Goal: Entertainment & Leisure: Browse casually

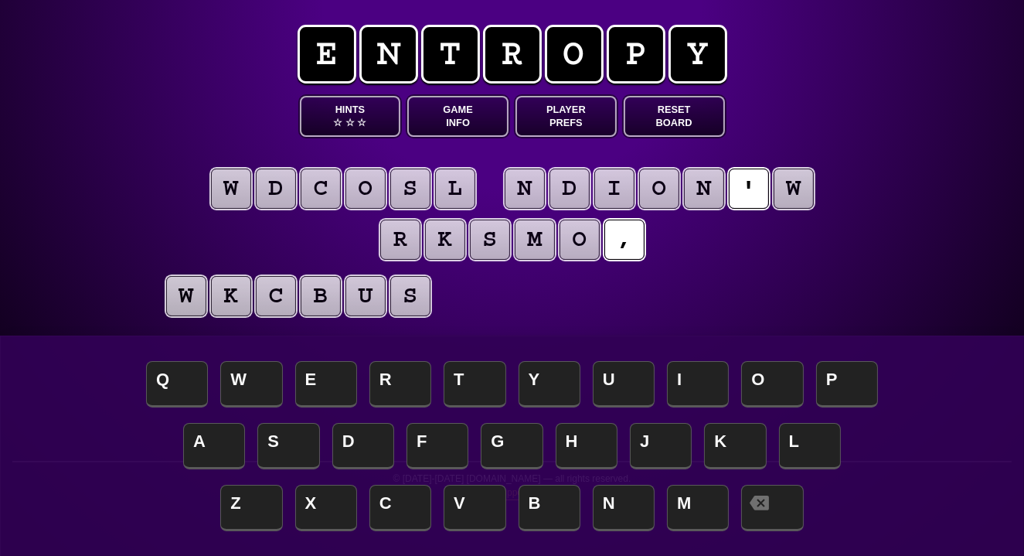
click at [453, 115] on button "Game Info" at bounding box center [457, 116] width 101 height 41
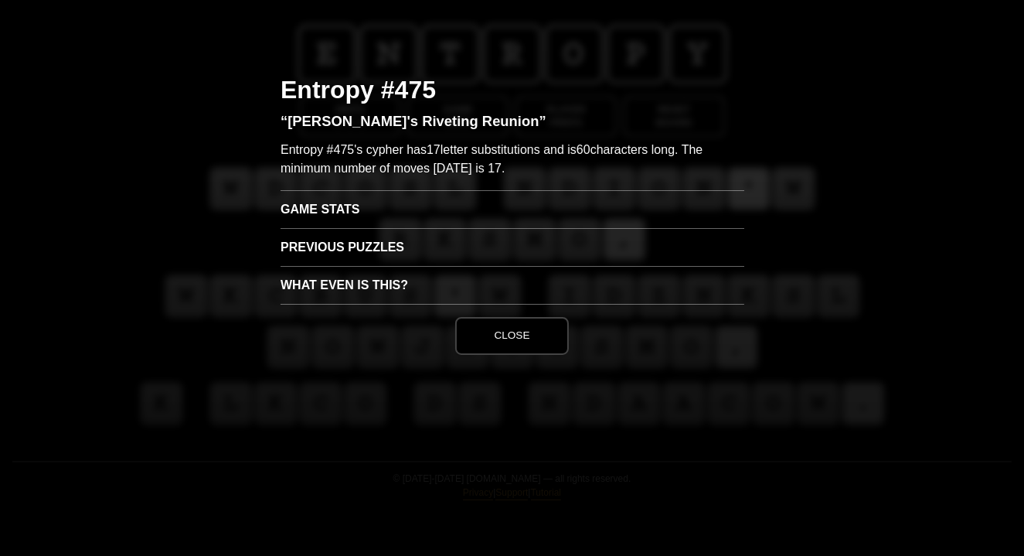
click at [289, 216] on h3 "Game Stats" at bounding box center [513, 209] width 464 height 38
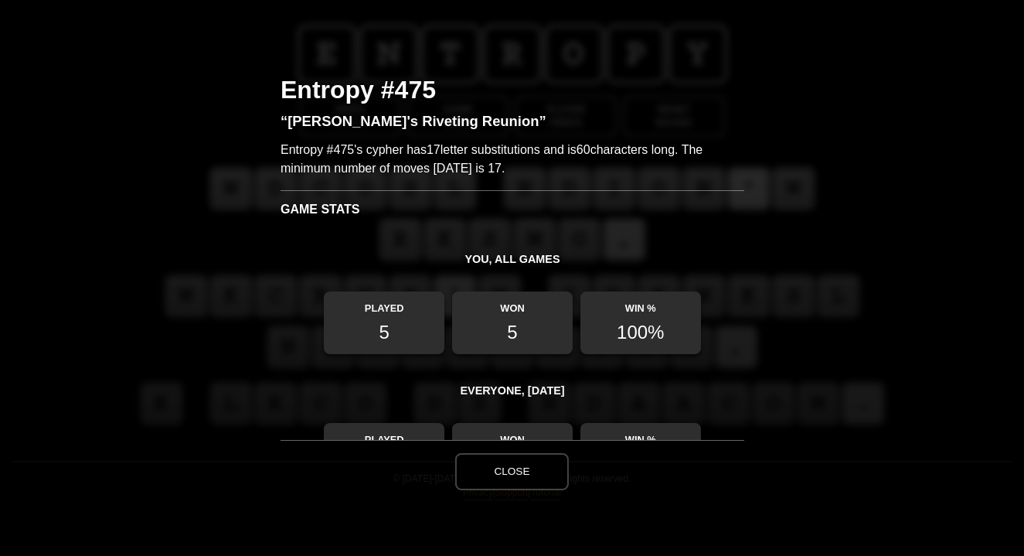
click at [495, 471] on button "Close" at bounding box center [511, 471] width 113 height 37
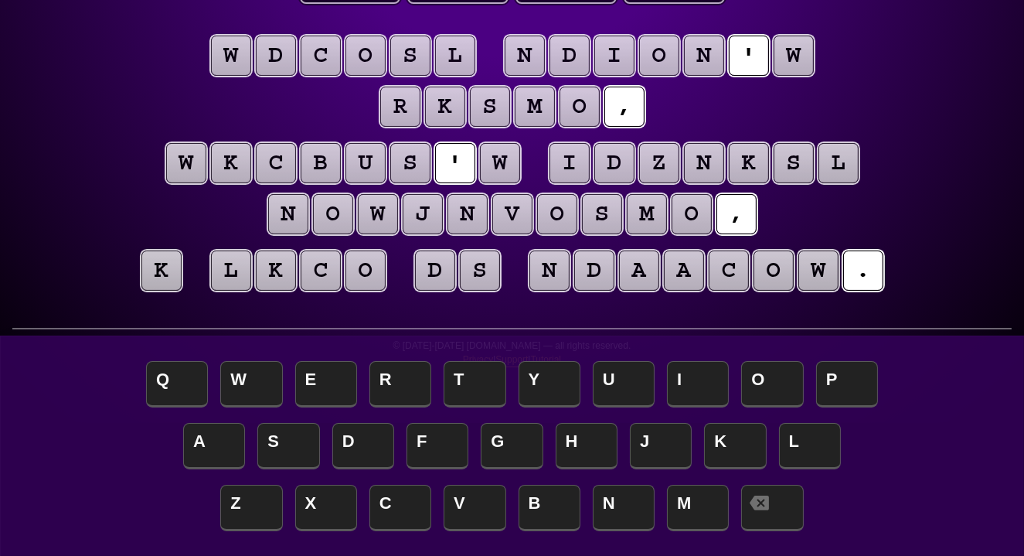
scroll to position [131, 0]
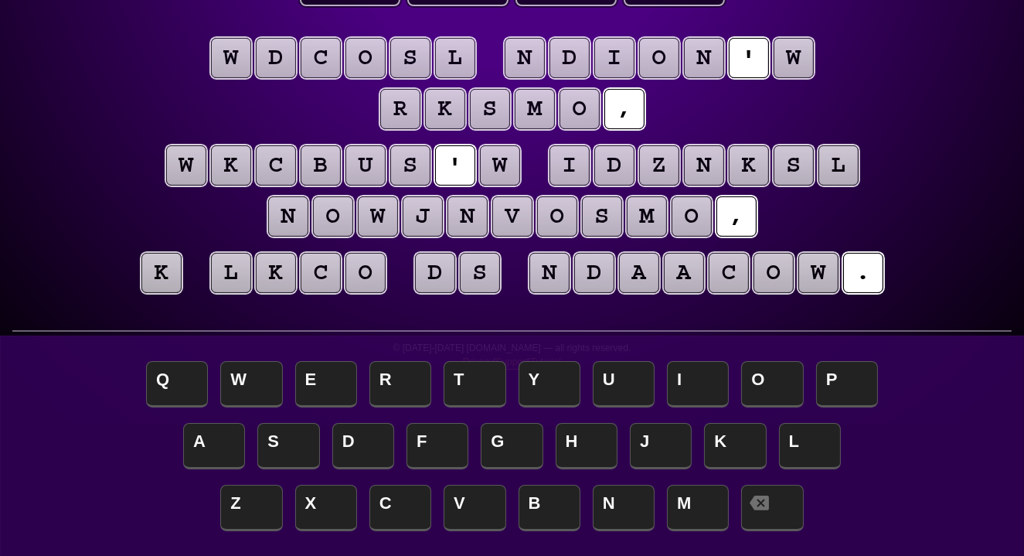
click at [788, 70] on puzzle-tile "w" at bounding box center [794, 58] width 40 height 40
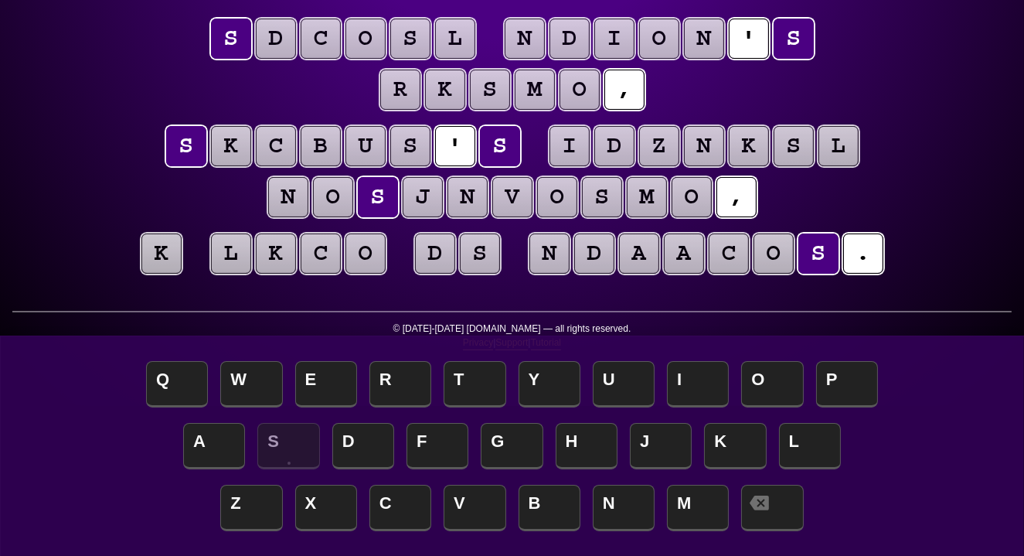
scroll to position [153, 0]
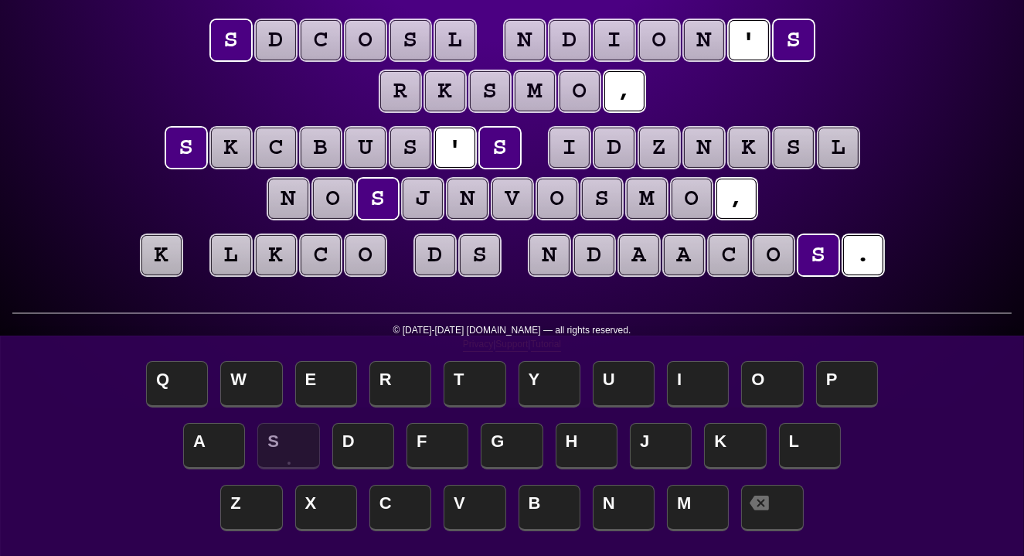
click at [153, 255] on puzzle-tile "k" at bounding box center [161, 255] width 40 height 40
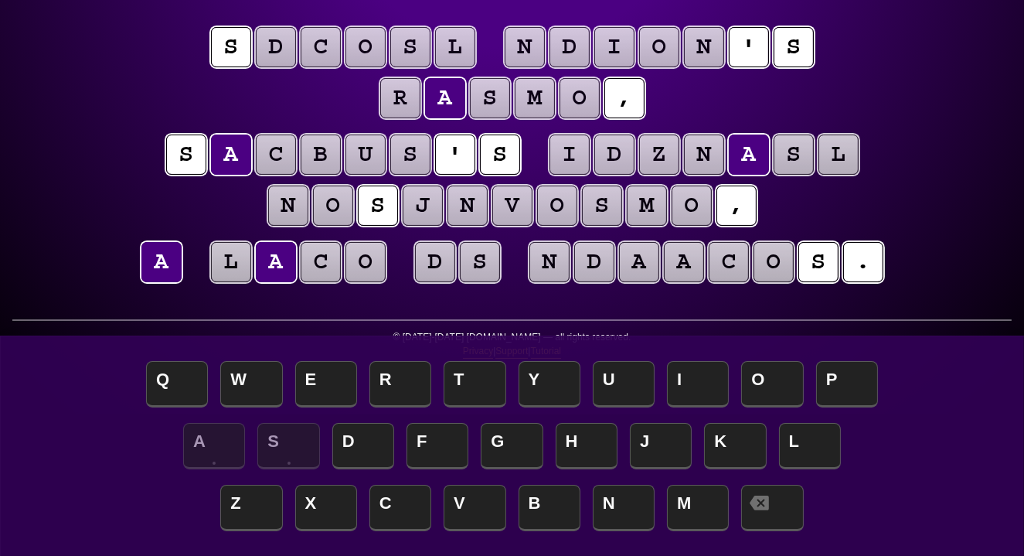
scroll to position [141, 0]
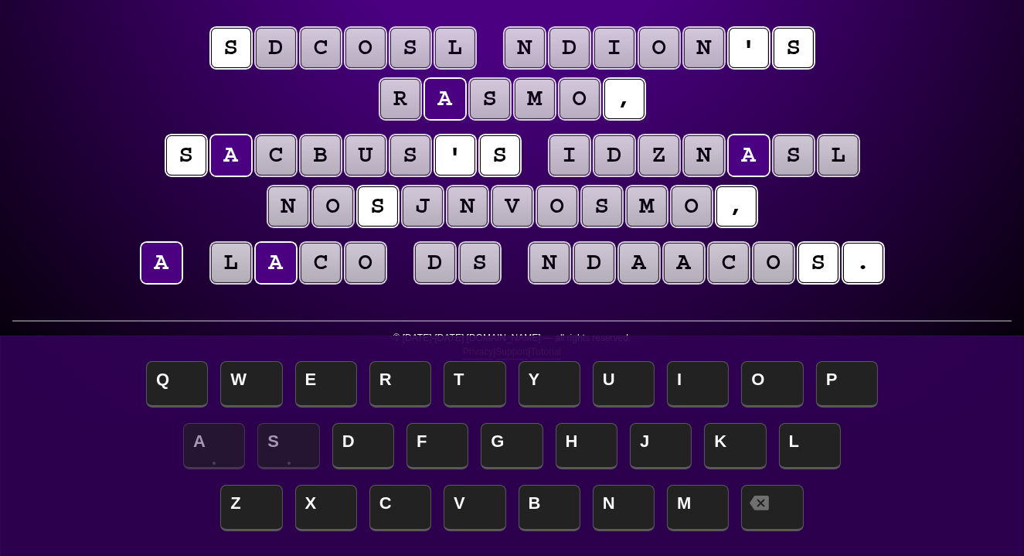
click at [362, 267] on puzzle-tile "o" at bounding box center [365, 263] width 40 height 40
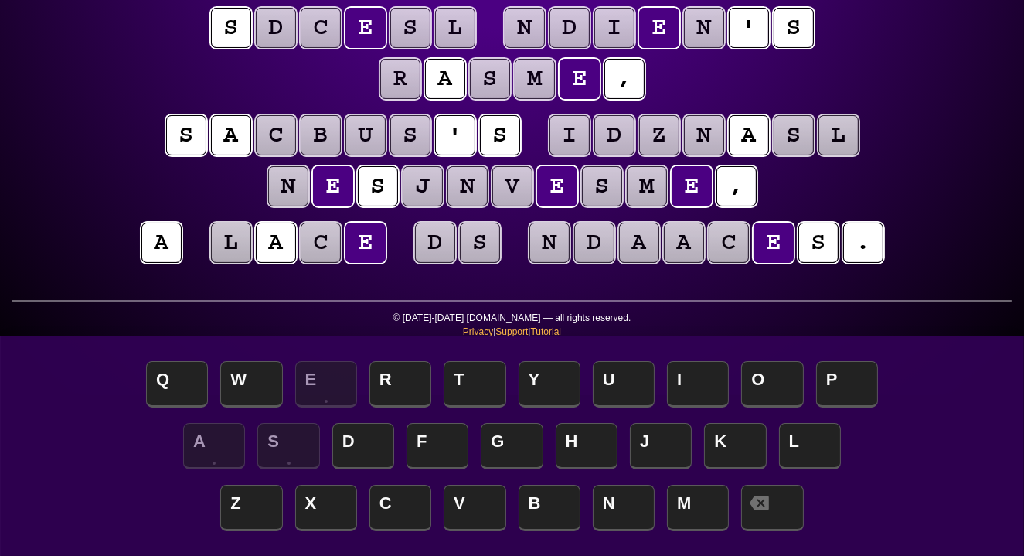
scroll to position [156, 0]
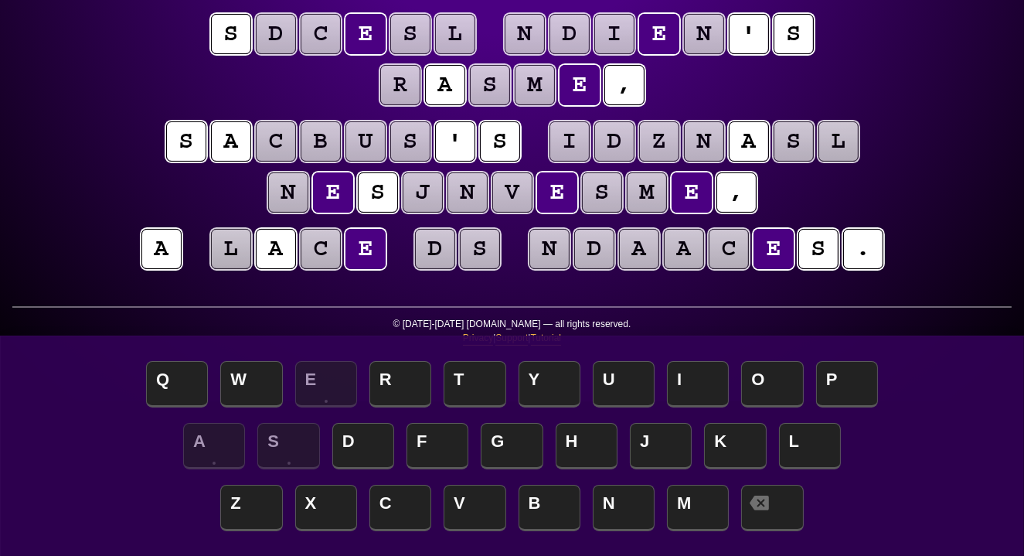
click at [440, 252] on puzzle-tile "d" at bounding box center [435, 249] width 40 height 40
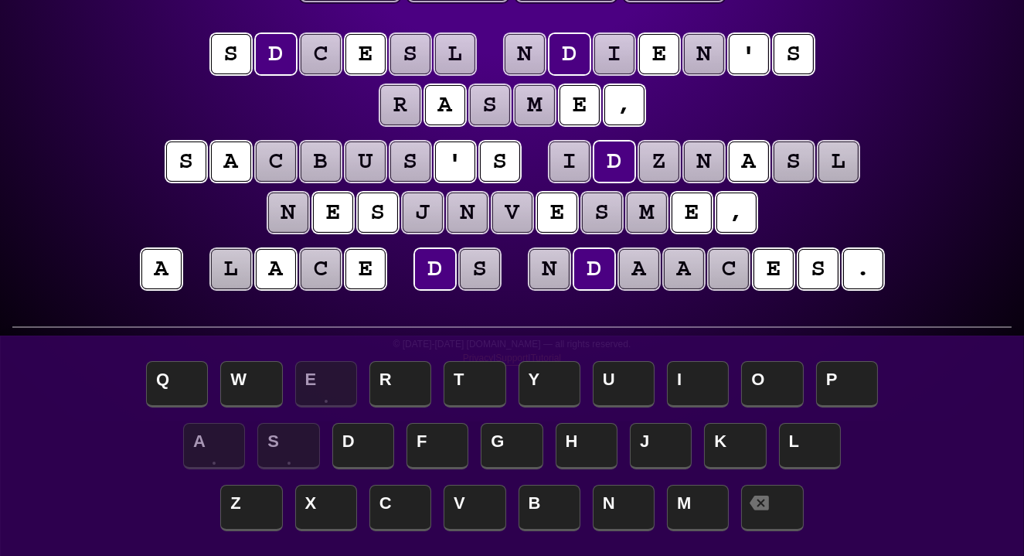
scroll to position [136, 0]
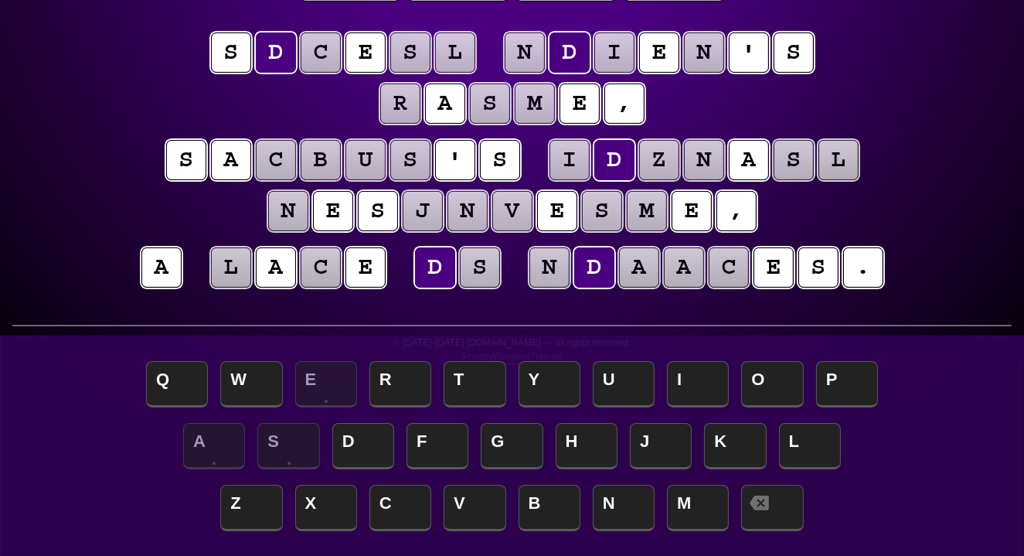
click at [476, 264] on puzzle-tile "s" at bounding box center [480, 267] width 40 height 40
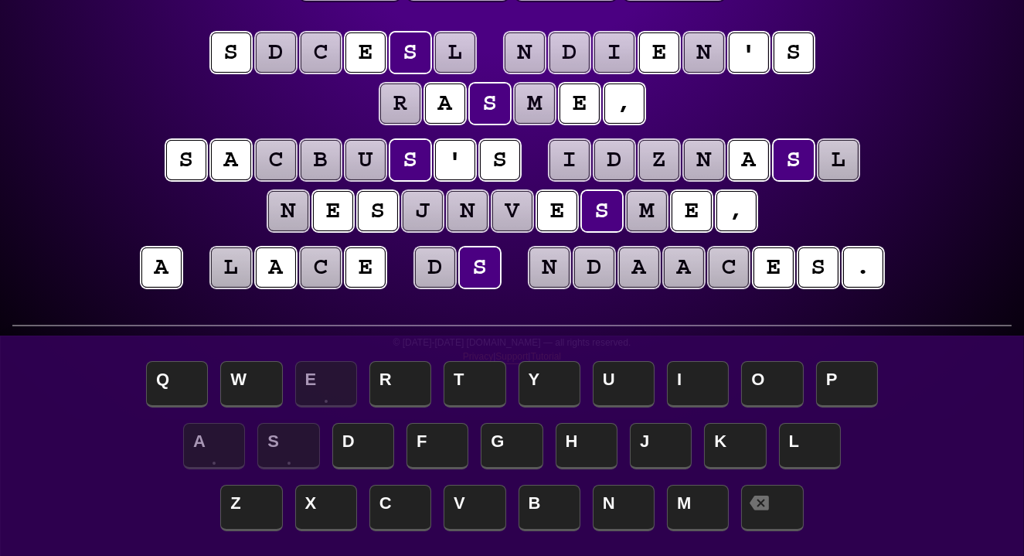
scroll to position [137, 0]
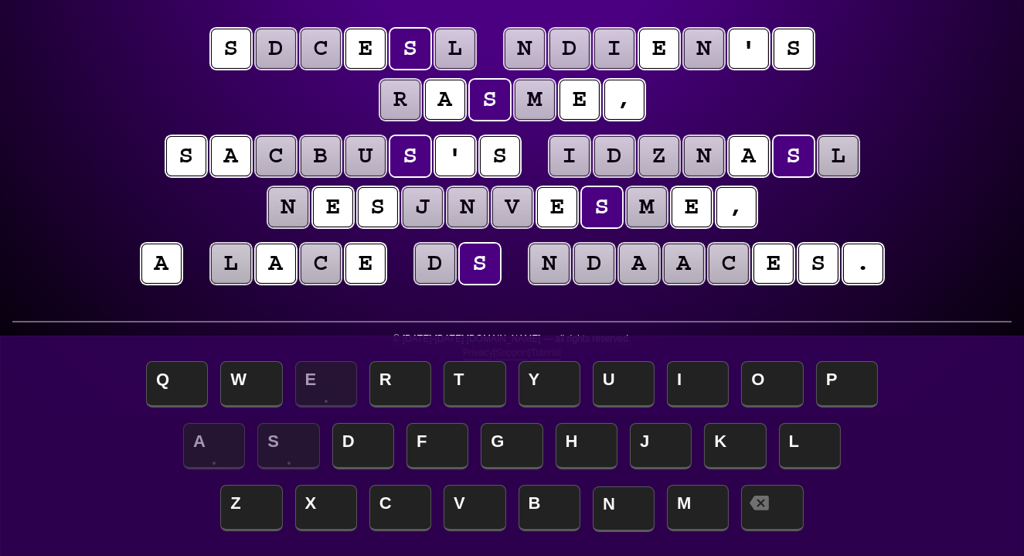
click at [611, 499] on span "N" at bounding box center [624, 509] width 62 height 46
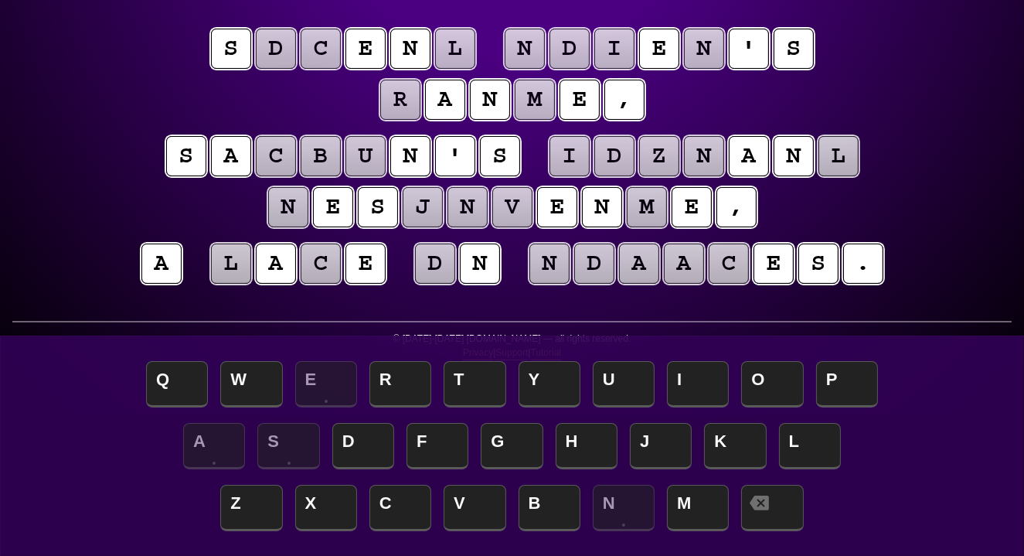
scroll to position [140, 0]
click at [439, 274] on puzzle-tile "d" at bounding box center [435, 263] width 40 height 40
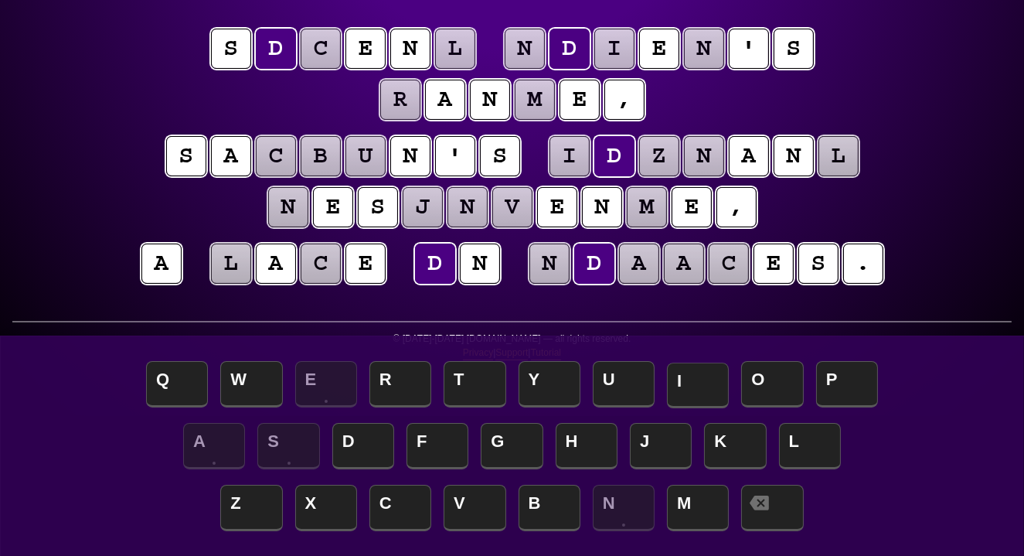
click at [682, 381] on span "I" at bounding box center [698, 385] width 62 height 46
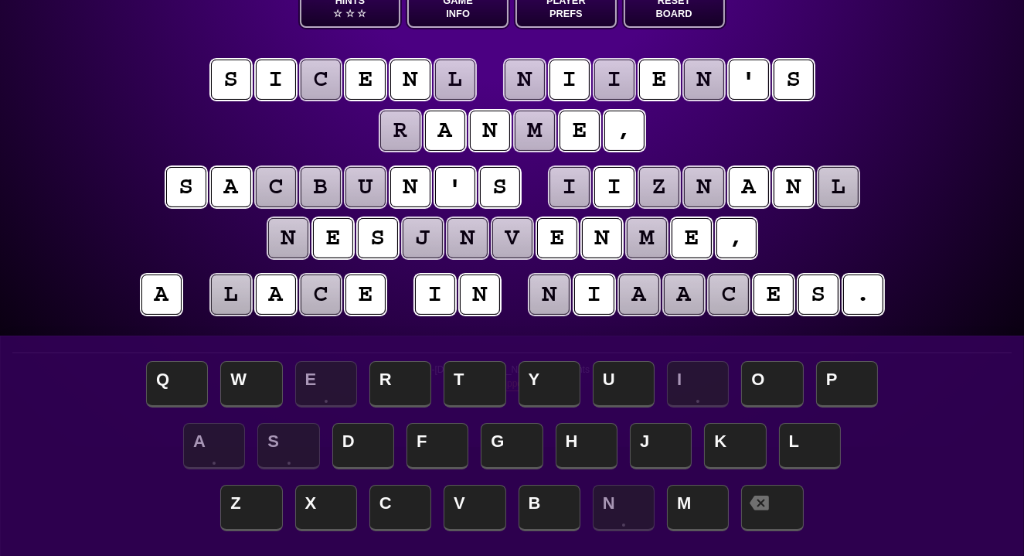
scroll to position [109, 0]
click at [325, 86] on puzzle-tile "c" at bounding box center [321, 80] width 40 height 40
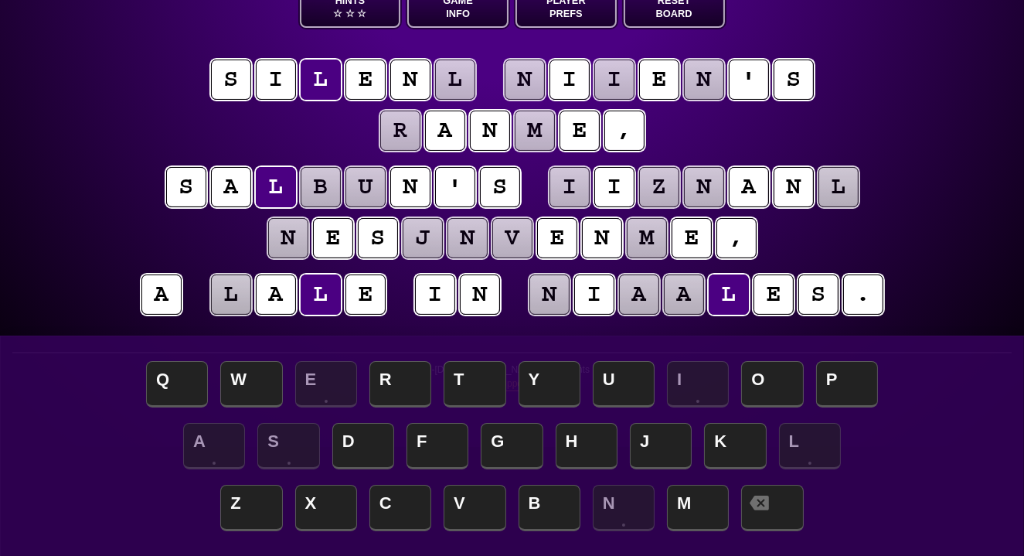
scroll to position [110, 1]
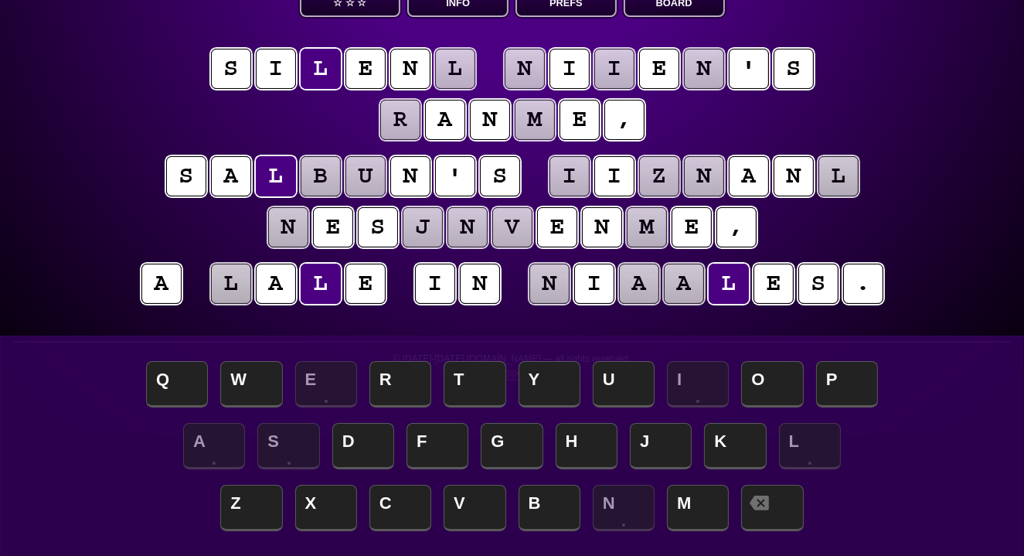
click at [465, 70] on puzzle-tile "l" at bounding box center [455, 69] width 40 height 40
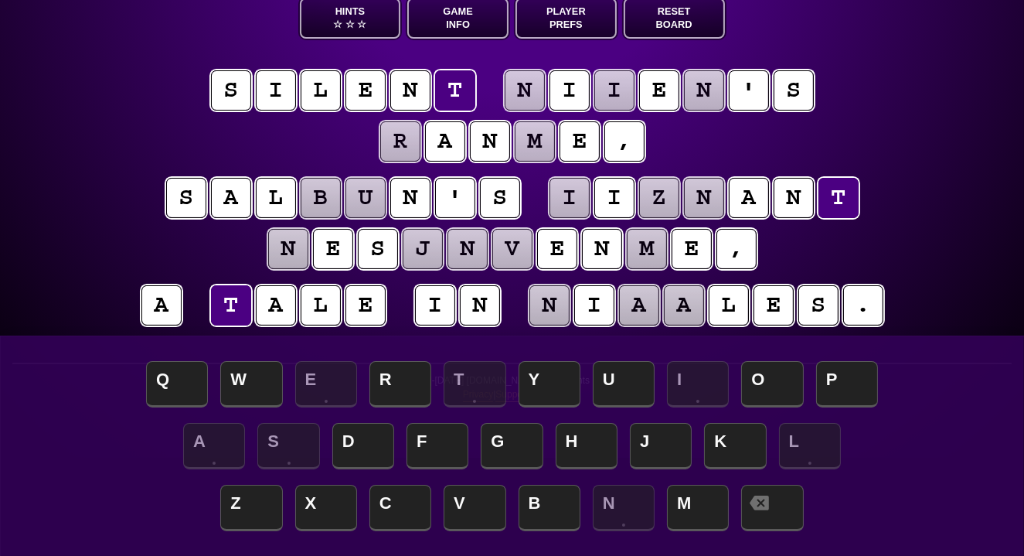
scroll to position [97, 0]
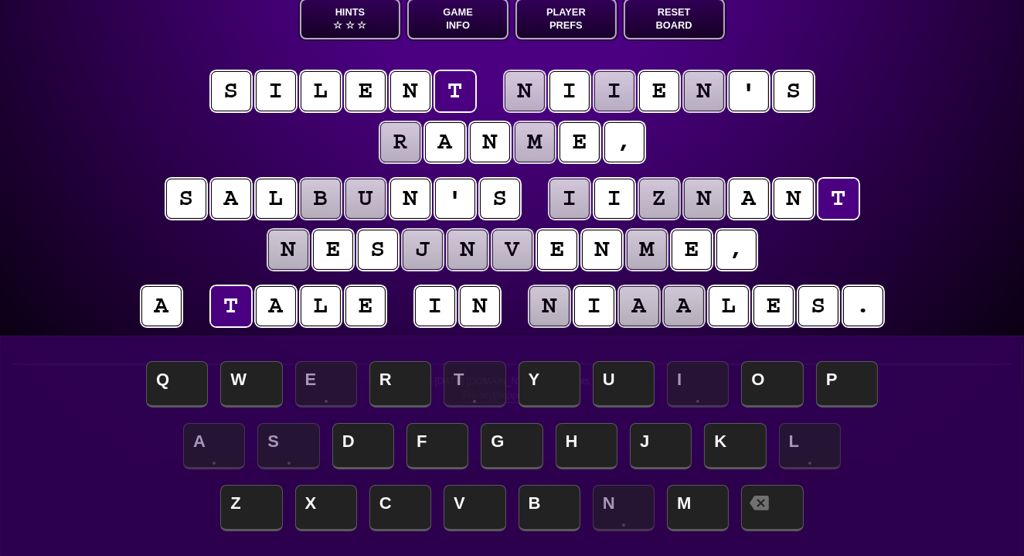
click at [41, 122] on div "e n t r o p y Hints ☆ ☆ ☆ Game Info Player Prefs Reset Board s i l e n t n i i …" at bounding box center [512, 181] width 1024 height 556
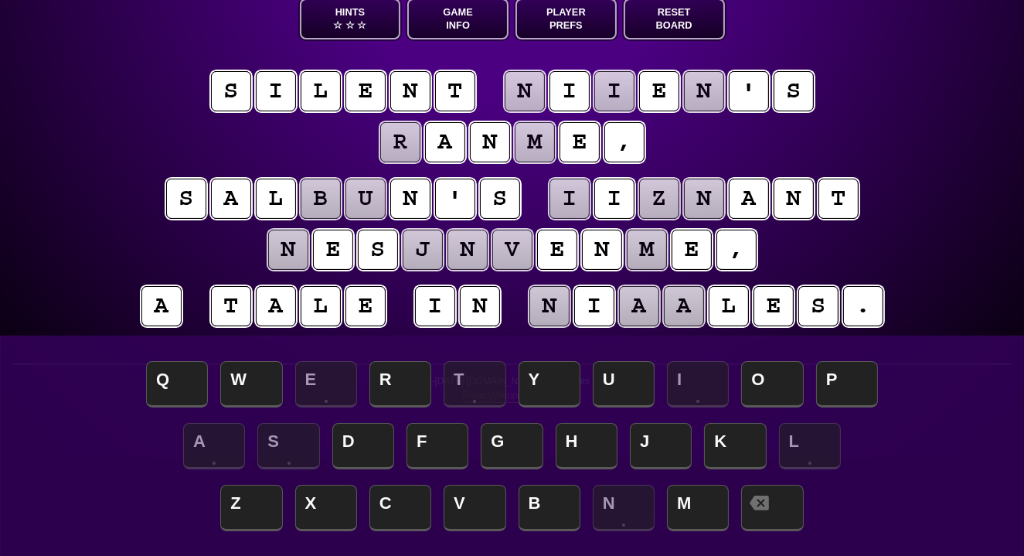
click at [638, 308] on puzzle-tile "a" at bounding box center [639, 306] width 40 height 40
click at [551, 304] on puzzle-tile "n" at bounding box center [549, 306] width 40 height 40
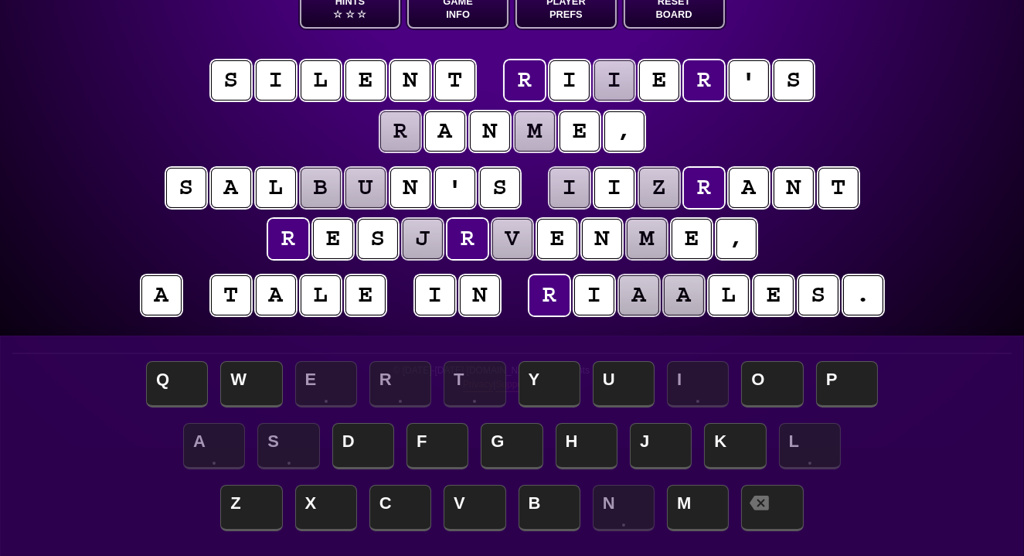
scroll to position [115, 0]
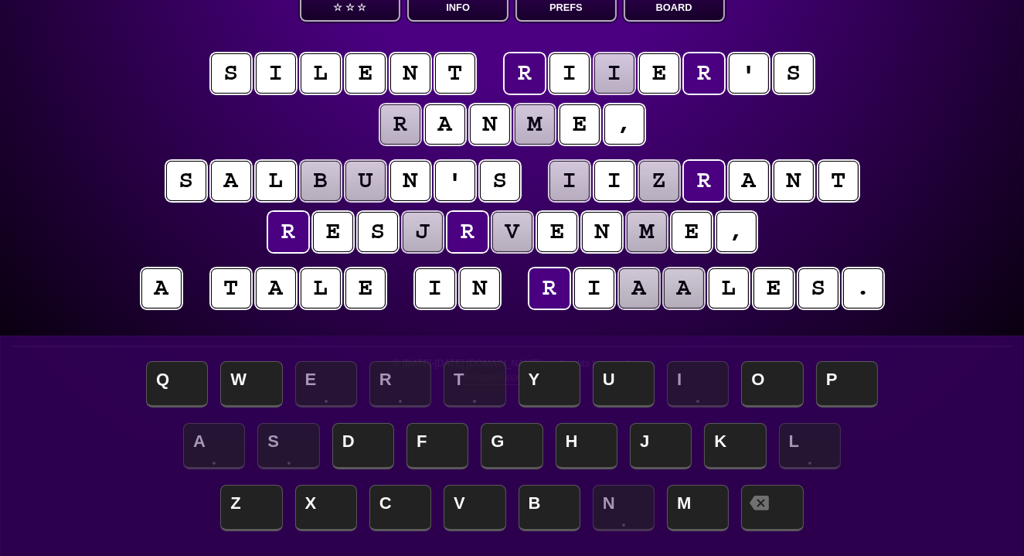
click at [616, 69] on puzzle-tile "i" at bounding box center [614, 73] width 40 height 40
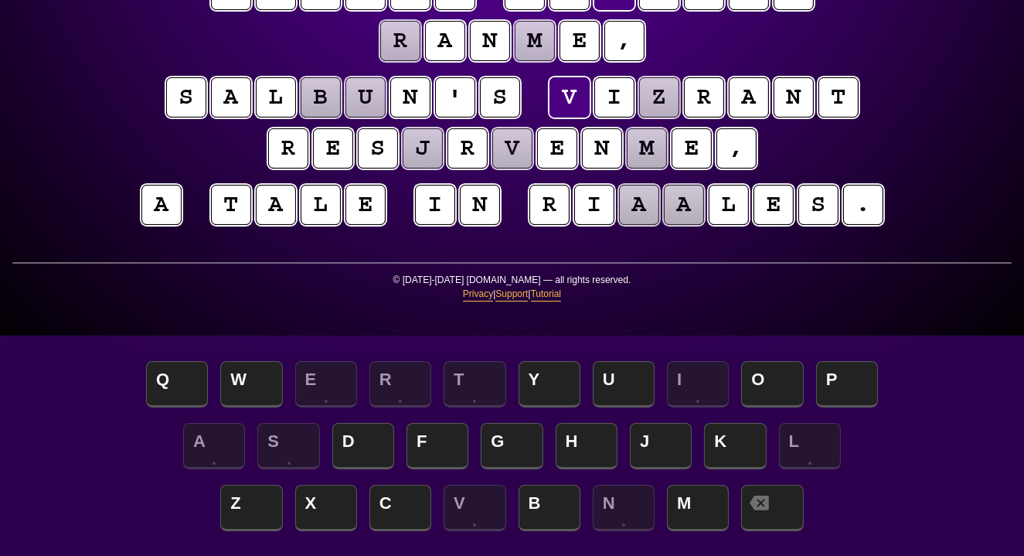
scroll to position [199, 0]
click at [660, 95] on puzzle-tile "z" at bounding box center [659, 97] width 40 height 40
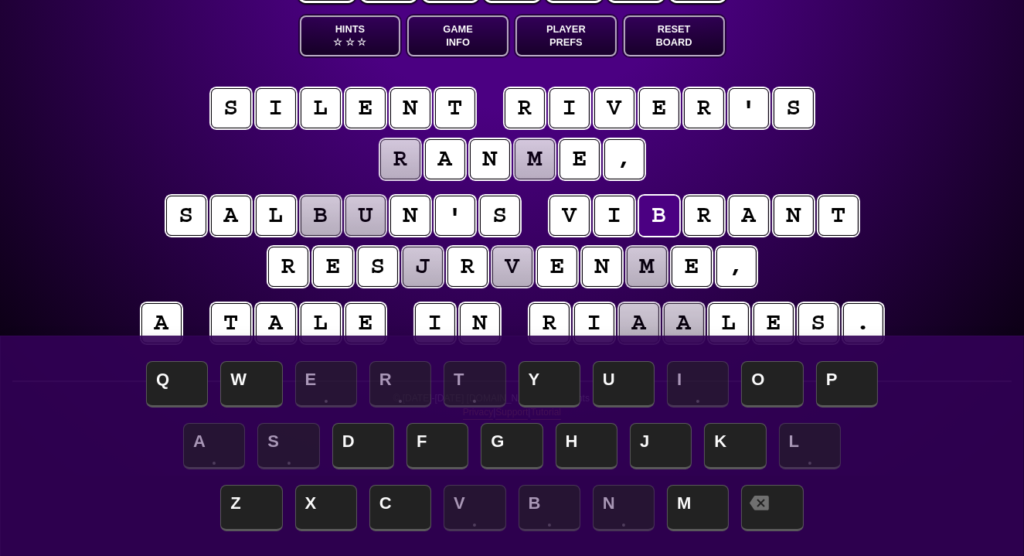
scroll to position [80, 0]
click at [96, 247] on div "e n t r o p y Hints ☆ ☆ ☆ Game Info Player Prefs Reset Board s i l e n t r i v …" at bounding box center [512, 198] width 1024 height 556
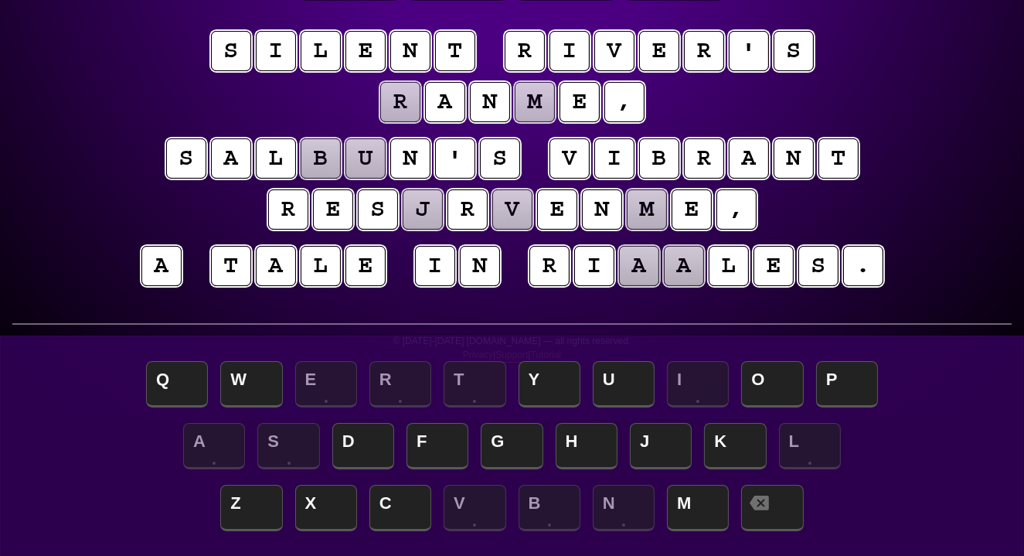
scroll to position [139, 0]
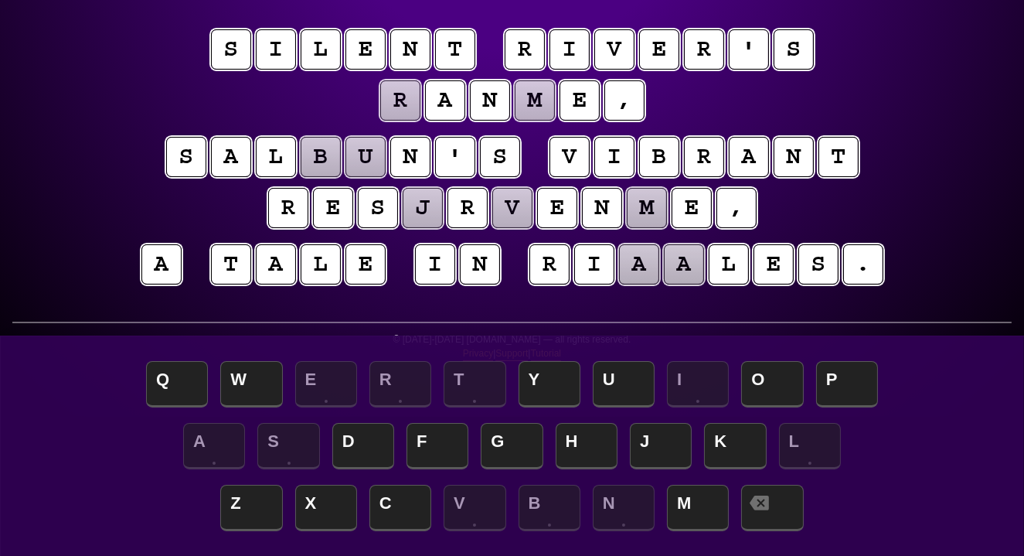
click at [636, 261] on puzzle-tile "a" at bounding box center [639, 264] width 40 height 40
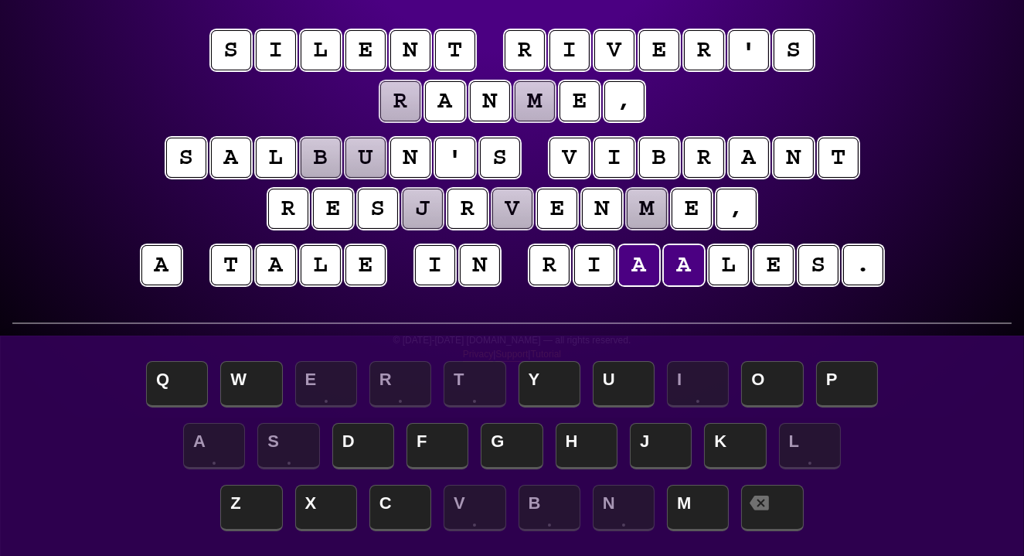
scroll to position [133, 0]
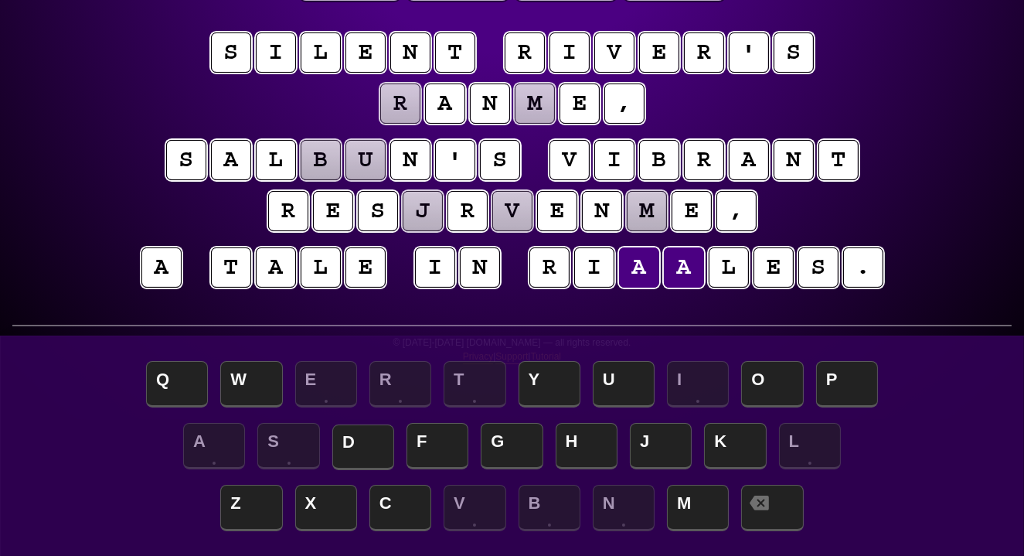
click at [355, 430] on span "D" at bounding box center [363, 447] width 62 height 46
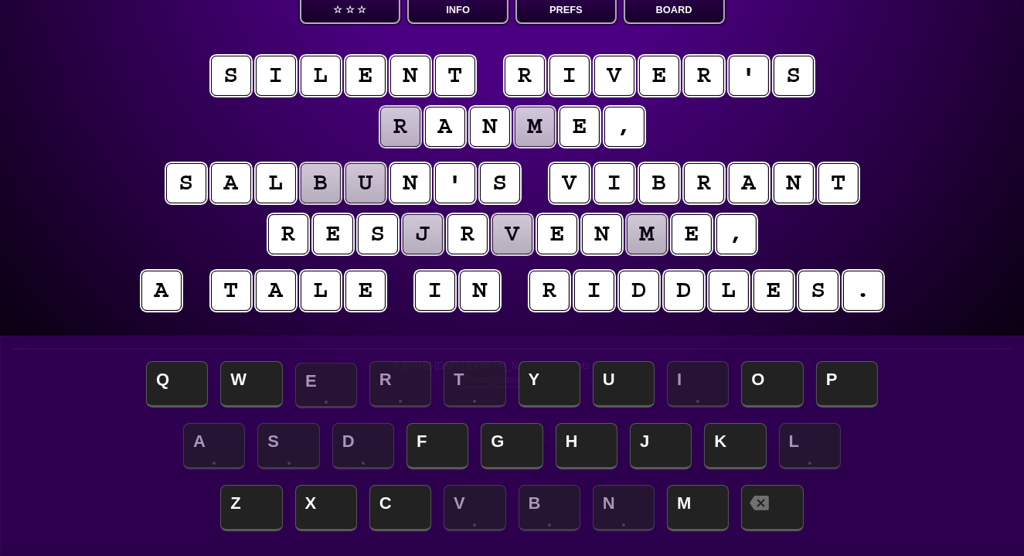
scroll to position [116, 0]
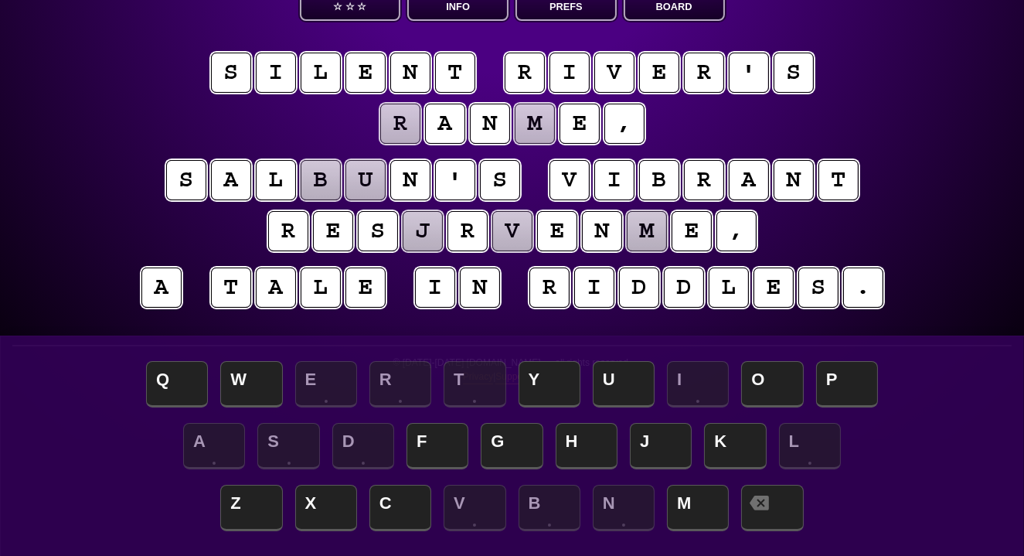
click at [401, 128] on puzzle-tile "r" at bounding box center [400, 124] width 40 height 40
click at [638, 291] on puzzle-tile "d" at bounding box center [639, 287] width 40 height 40
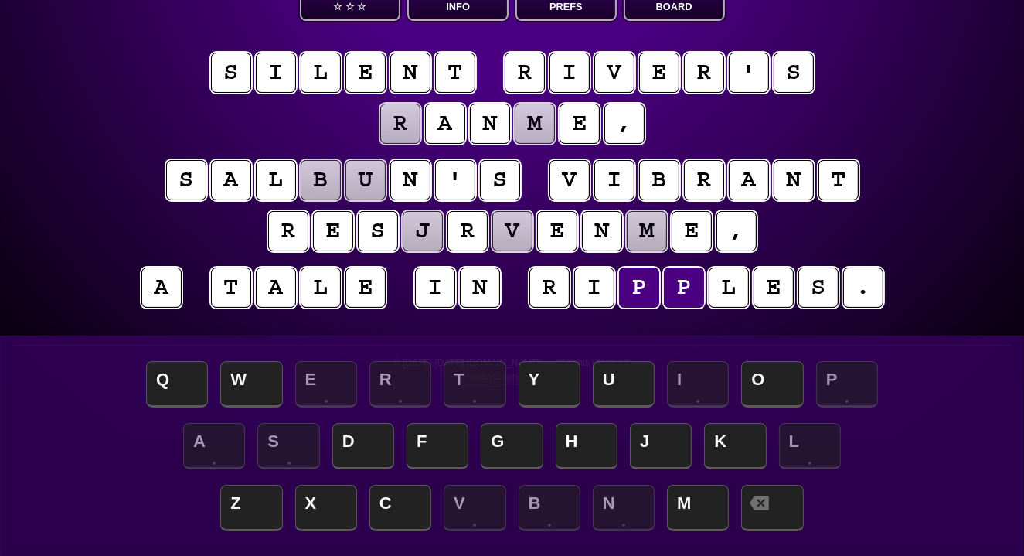
click at [400, 134] on puzzle-tile "r" at bounding box center [400, 124] width 40 height 40
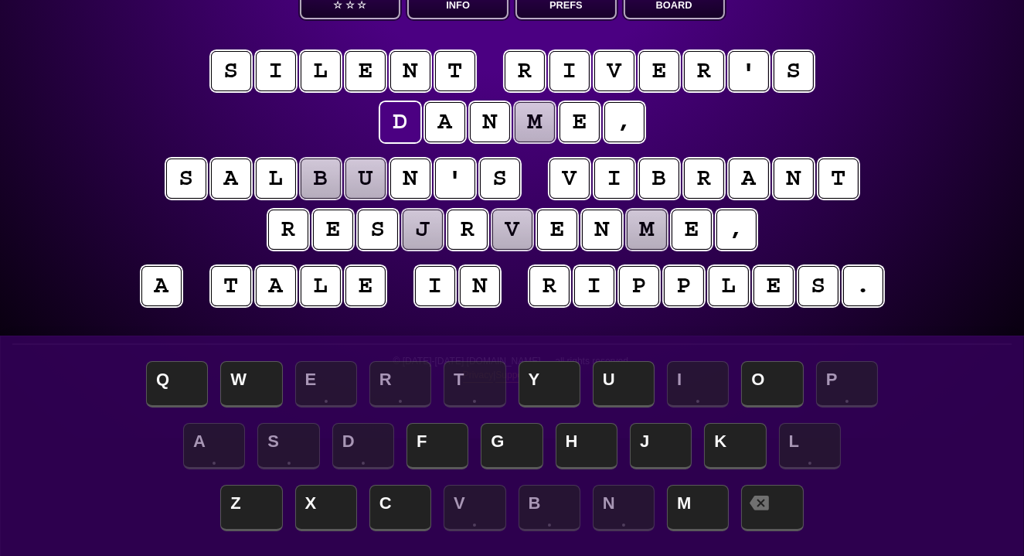
scroll to position [125, 0]
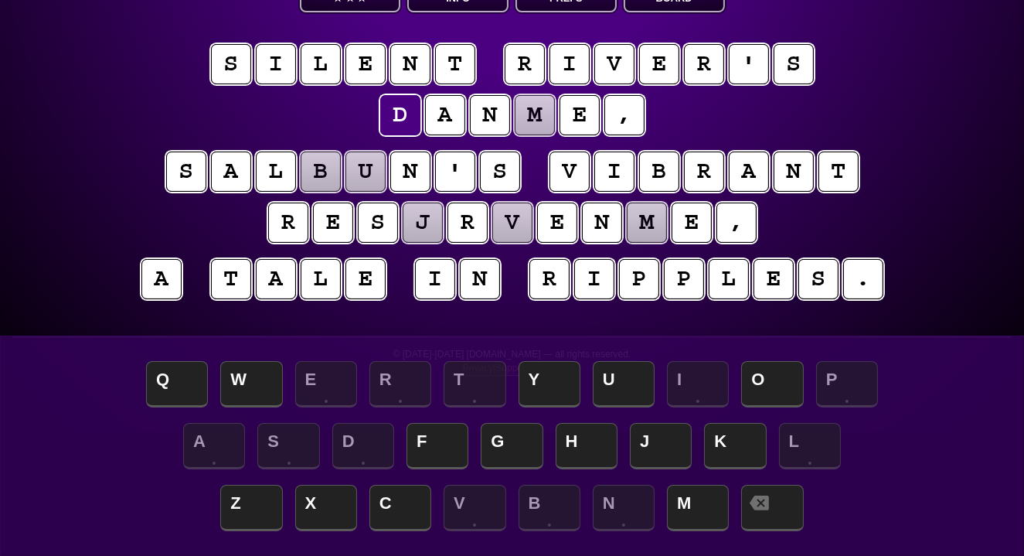
click at [528, 118] on puzzle-tile "m" at bounding box center [535, 115] width 40 height 40
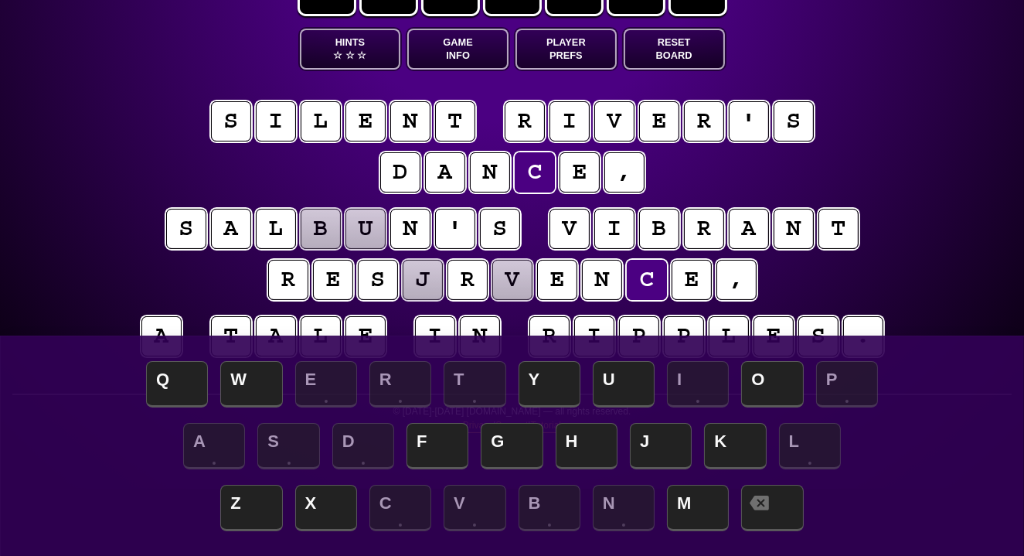
scroll to position [67, 0]
click at [334, 56] on span "☆" at bounding box center [337, 55] width 9 height 13
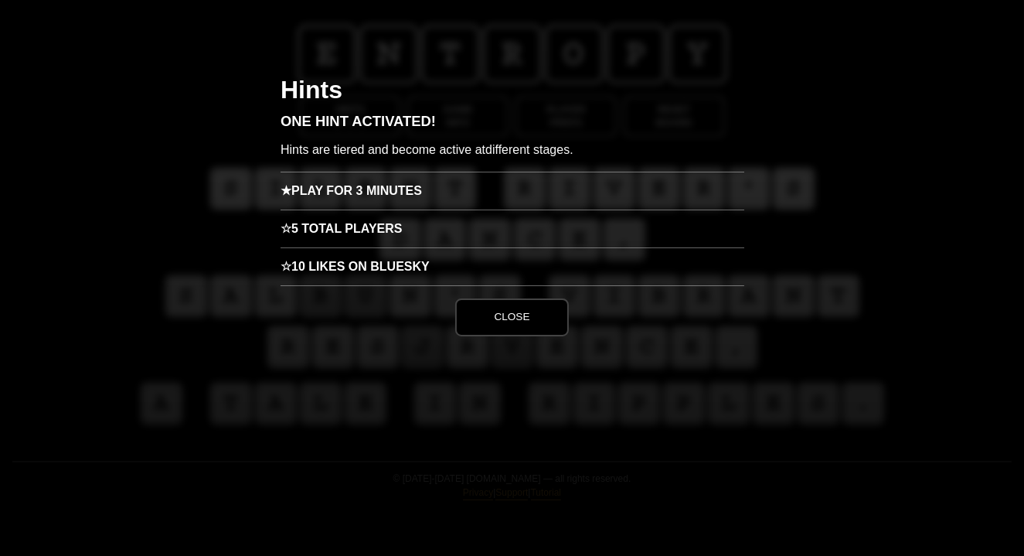
click at [369, 201] on h3 "★ Play for 3 minutes" at bounding box center [513, 191] width 464 height 38
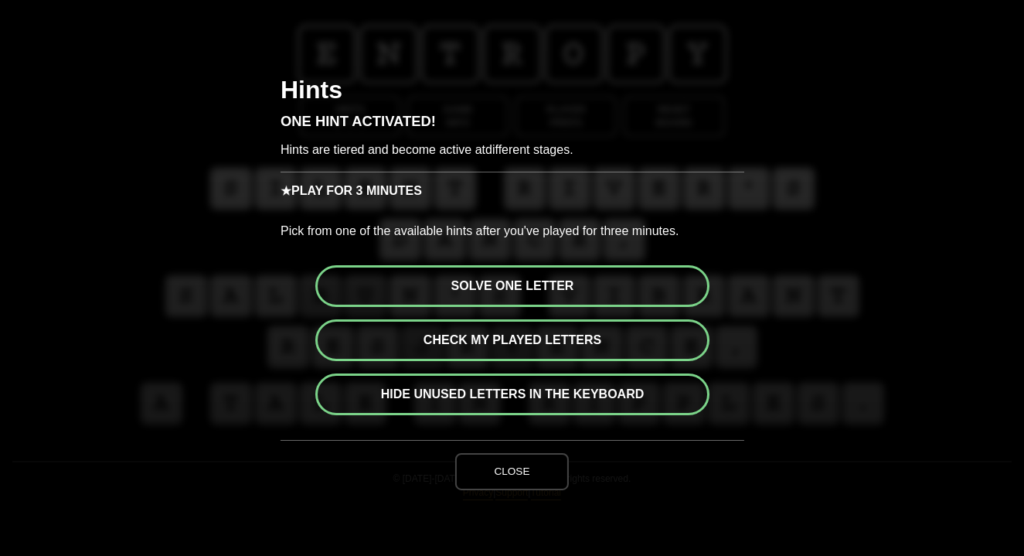
click at [498, 291] on button "Solve one letter" at bounding box center [512, 286] width 394 height 42
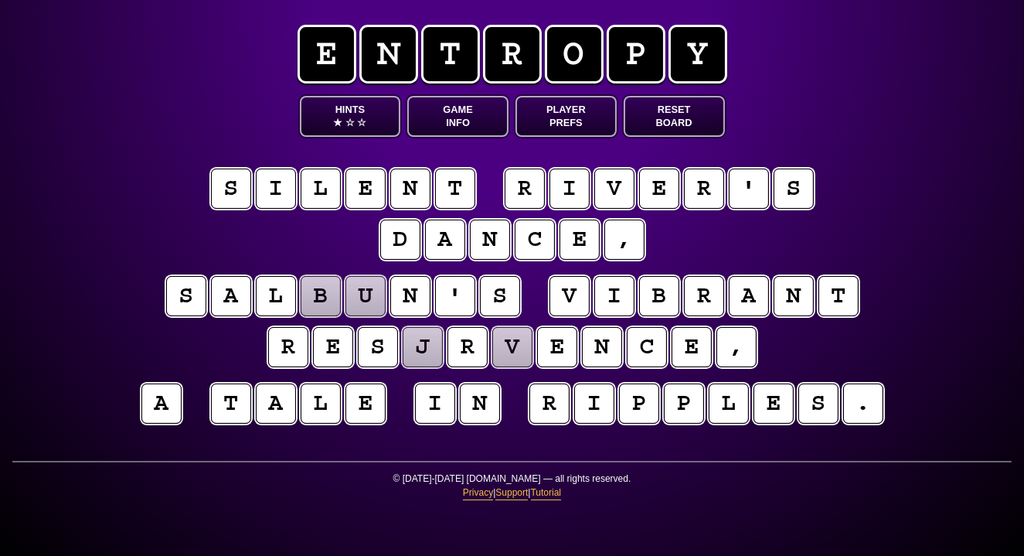
click at [411, 350] on puzzle-tile "j" at bounding box center [423, 347] width 40 height 40
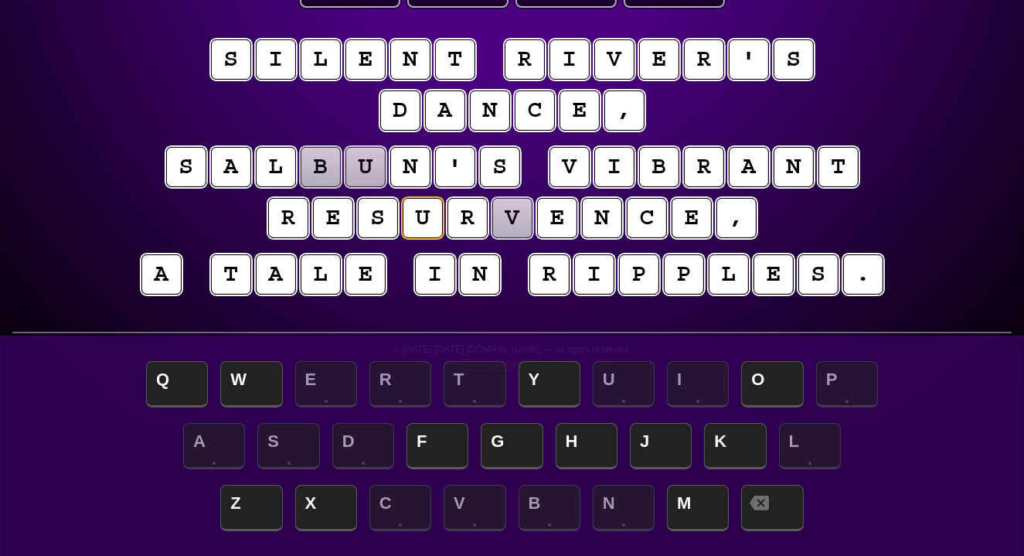
scroll to position [129, 0]
click at [508, 224] on puzzle-tile "v" at bounding box center [512, 217] width 42 height 42
click at [87, 264] on div "e n t r o p y Hints ★ ☆ ☆ Game Info Player Prefs Reset Board s i l e n t r i v …" at bounding box center [512, 149] width 1024 height 556
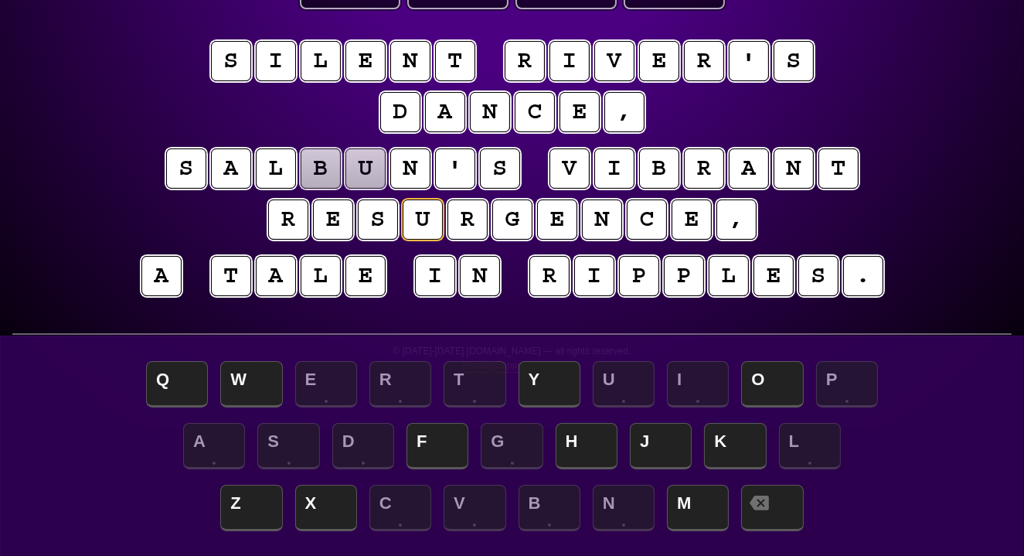
click at [318, 164] on puzzle-tile "b" at bounding box center [321, 168] width 40 height 40
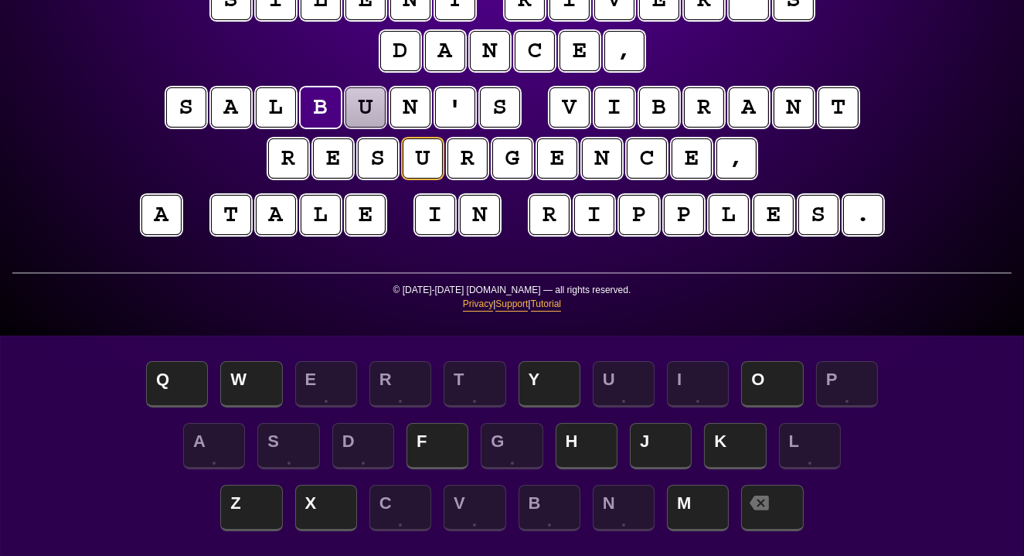
scroll to position [199, 0]
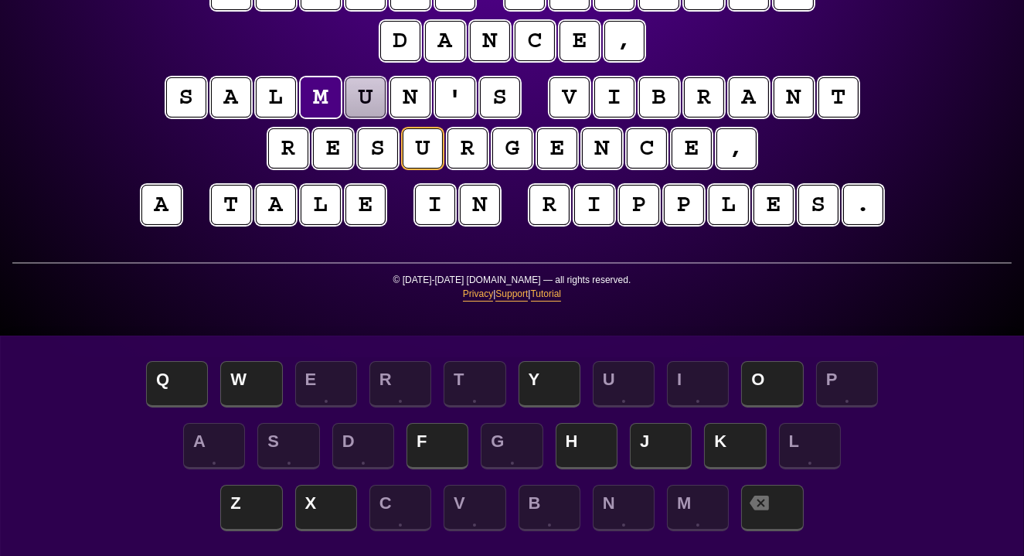
click at [356, 111] on puzzle-tile "u" at bounding box center [365, 97] width 40 height 40
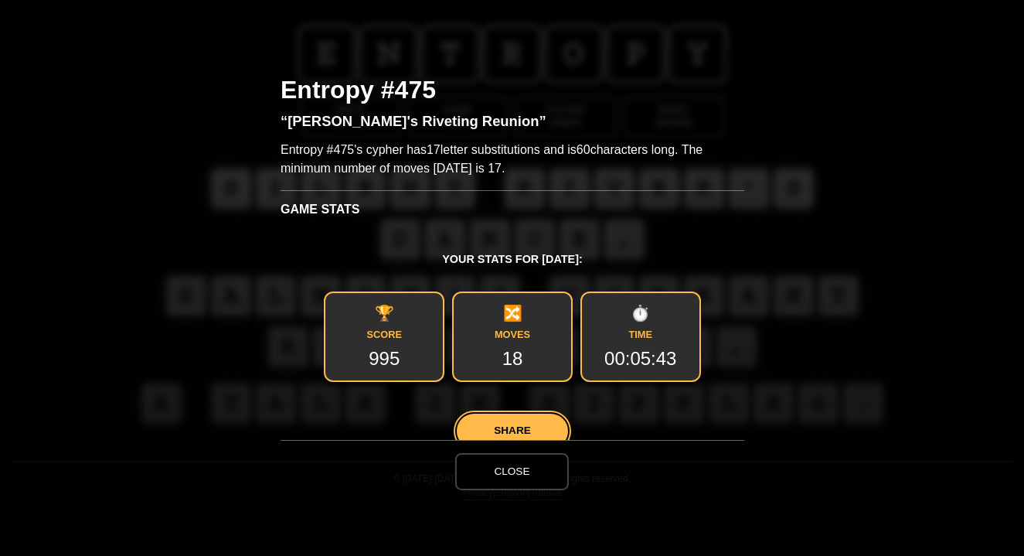
scroll to position [0, 0]
